Goal: Find specific page/section: Find specific page/section

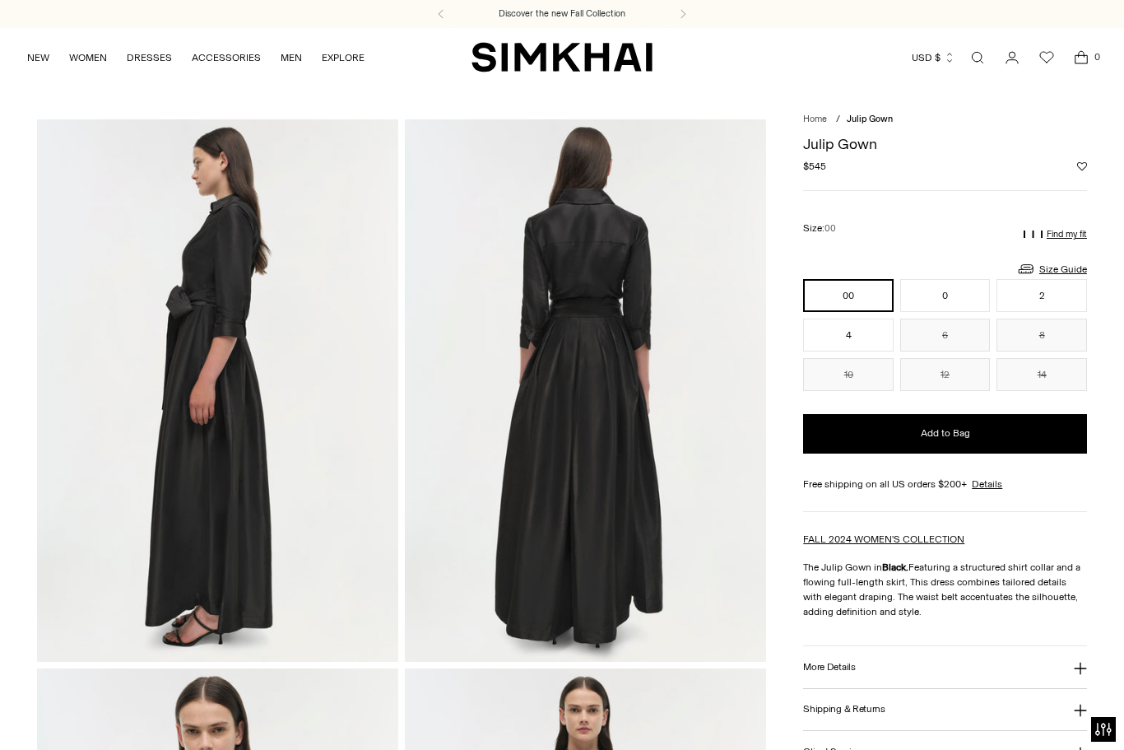
click at [972, 51] on icon "Open search modal" at bounding box center [978, 57] width 18 height 13
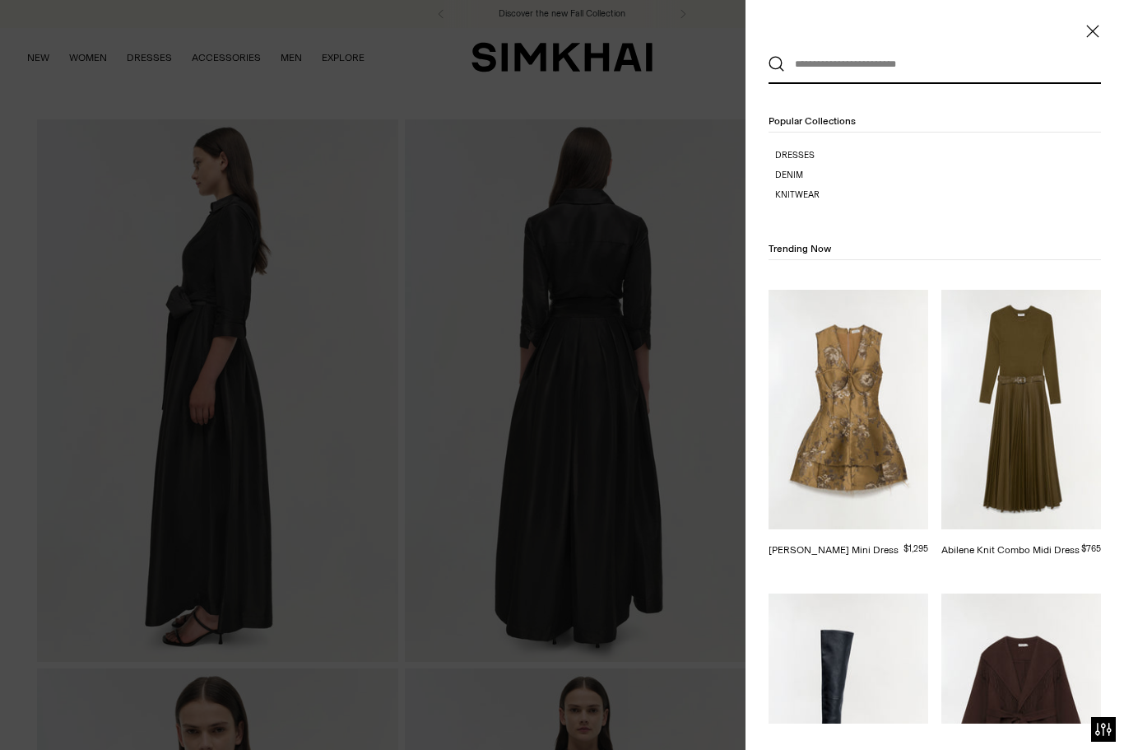
click at [841, 58] on input "text" at bounding box center [931, 64] width 292 height 36
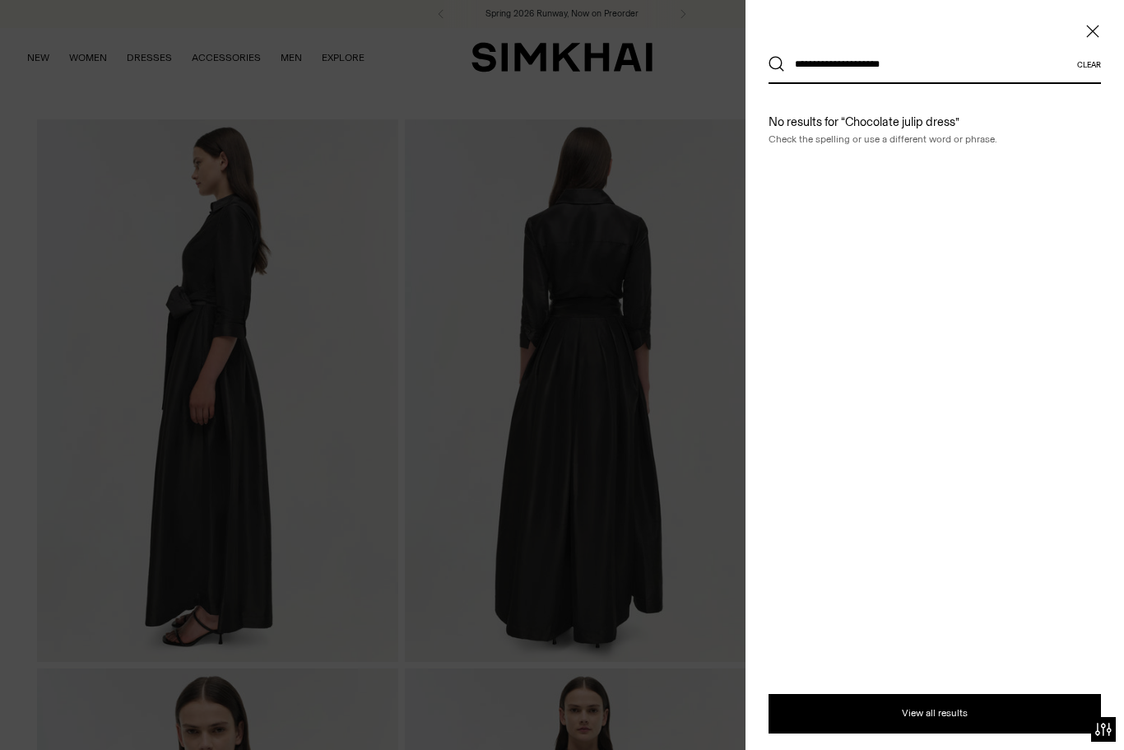
type input "**********"
click at [777, 64] on button "Search" at bounding box center [777, 64] width 16 height 16
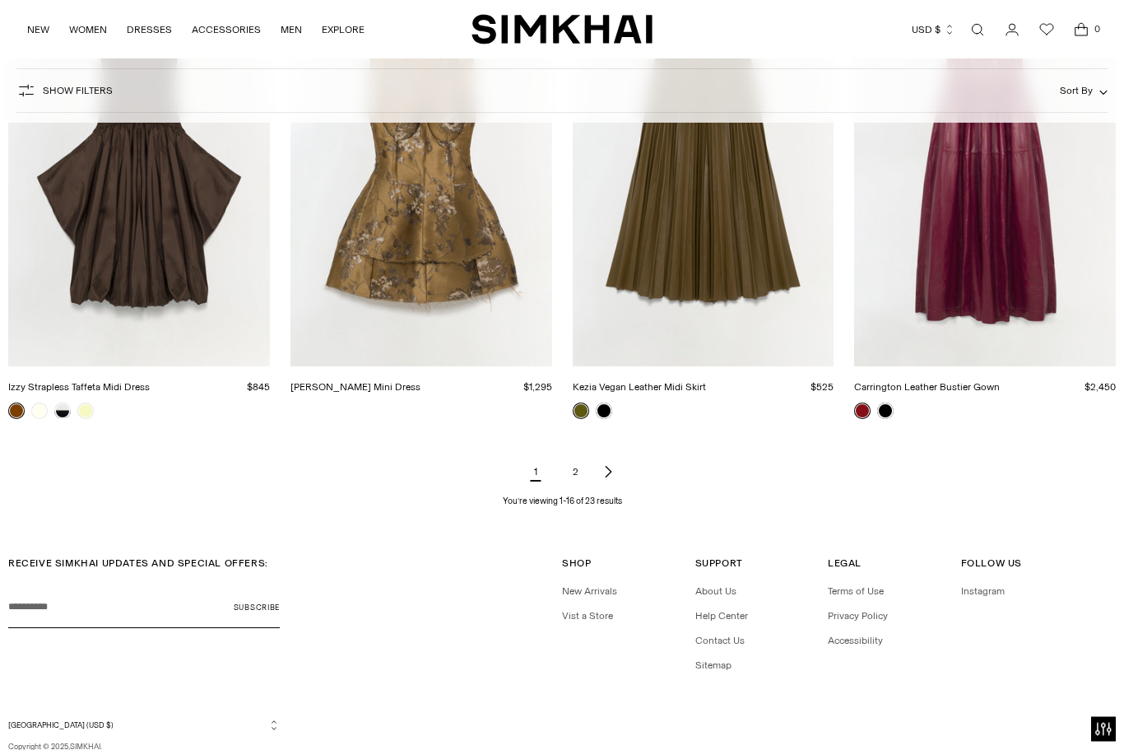
scroll to position [1782, 0]
click at [598, 474] on link "Next page of results" at bounding box center [608, 472] width 20 height 33
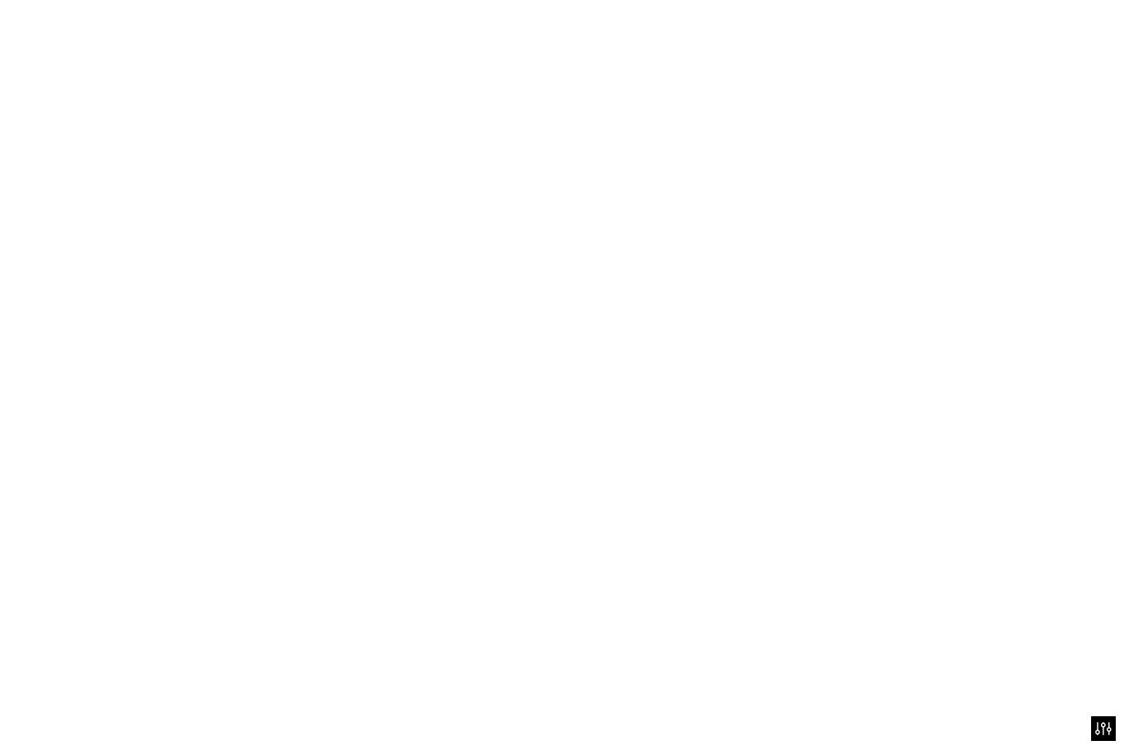
scroll to position [1837, 0]
